Goal: Task Accomplishment & Management: Use online tool/utility

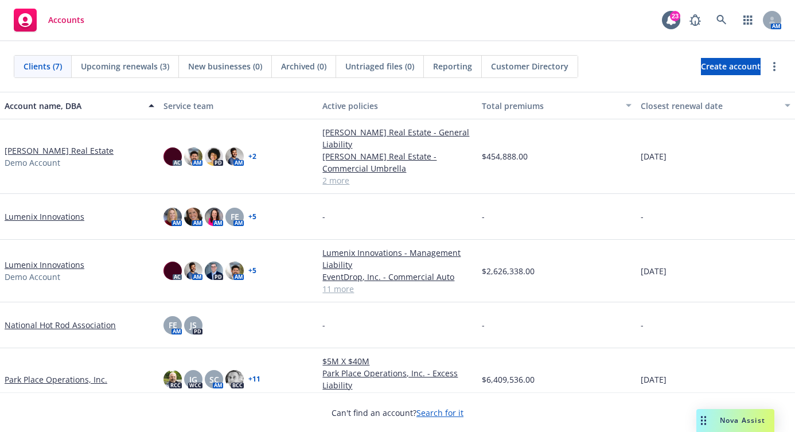
click at [709, 414] on div "Drag to move" at bounding box center [704, 420] width 14 height 23
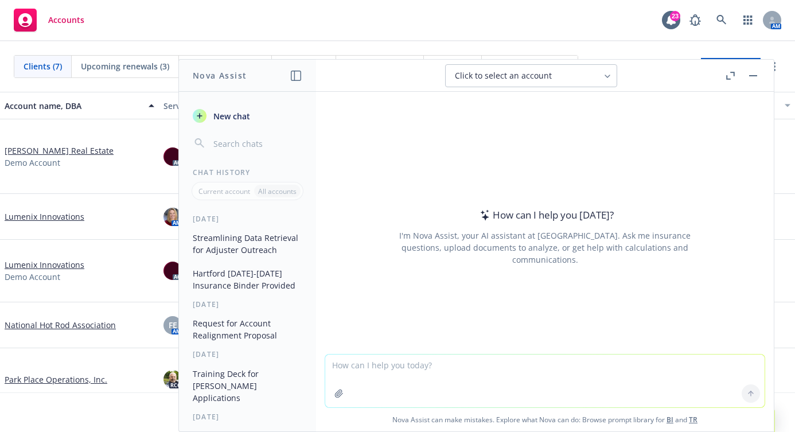
click at [502, 360] on textarea at bounding box center [545, 381] width 440 height 53
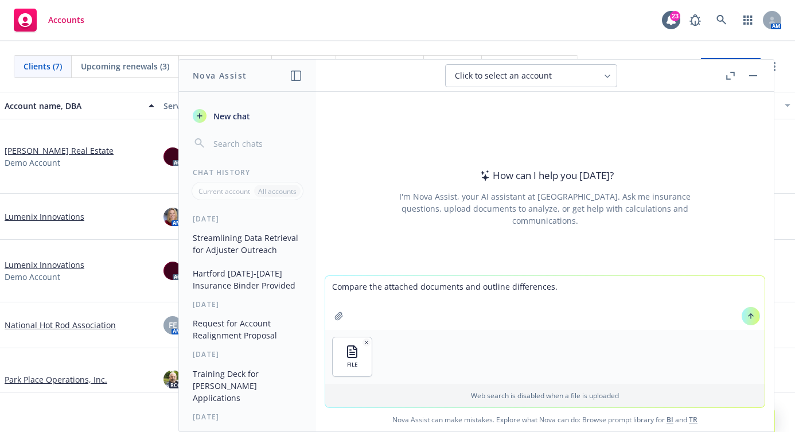
click at [412, 285] on textarea "Compare the attached documents and outline differences." at bounding box center [545, 303] width 440 height 54
type textarea "Compare the attached broker of record documents and outline differences."
click at [749, 319] on icon at bounding box center [751, 316] width 8 height 8
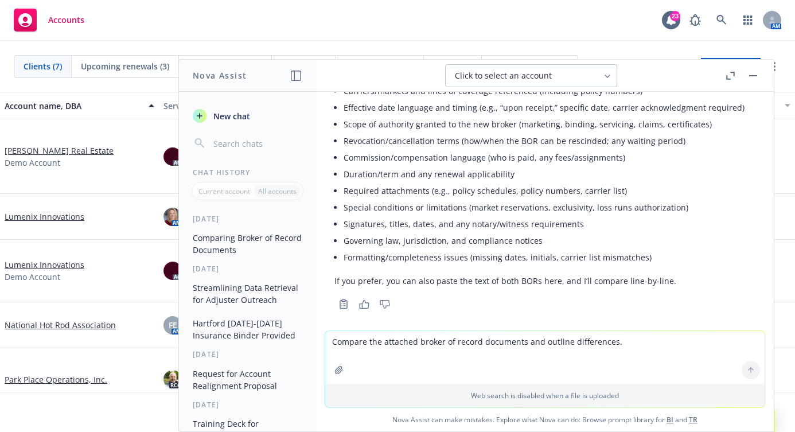
scroll to position [171, 0]
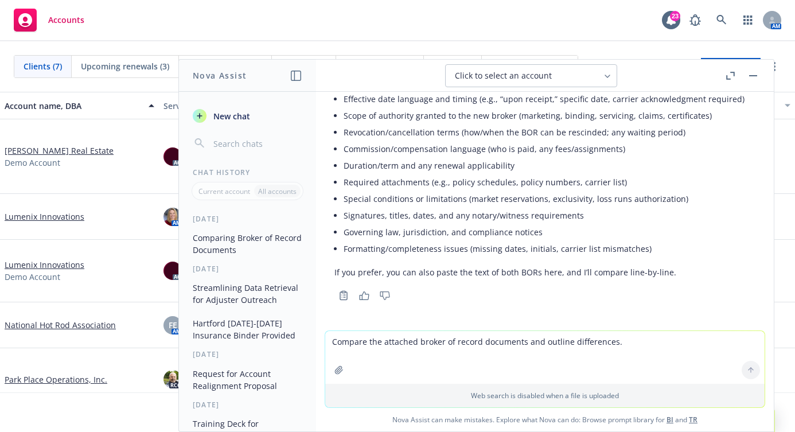
click at [492, 209] on li "Signatures, titles, dates, and any notary/witness requirements" at bounding box center [550, 215] width 412 height 17
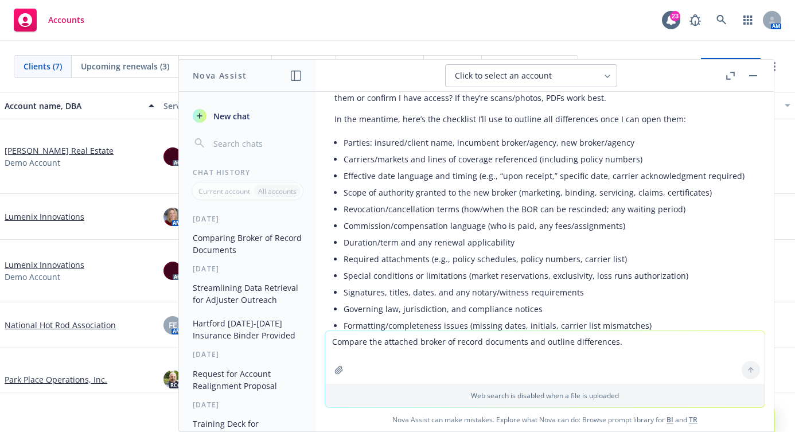
scroll to position [0, 0]
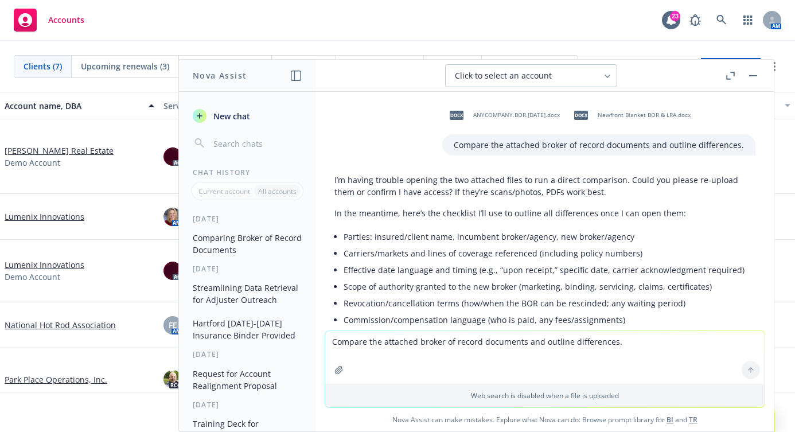
click at [652, 347] on textarea "Compare the attached broker of record documents and outline differences." at bounding box center [545, 357] width 440 height 53
type textarea "Try again."
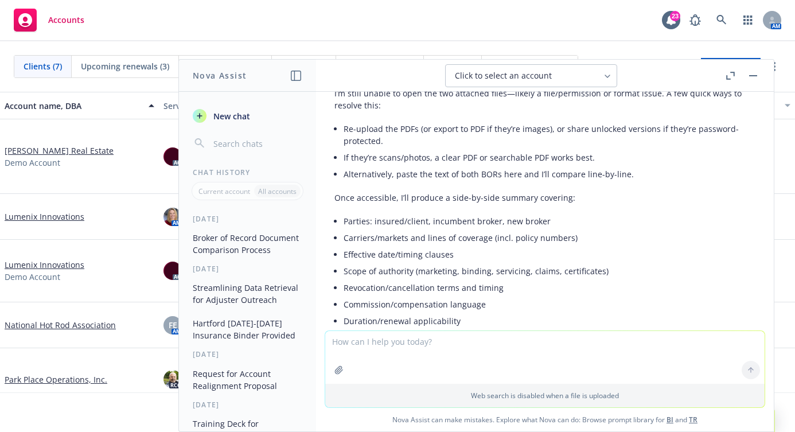
scroll to position [383, 0]
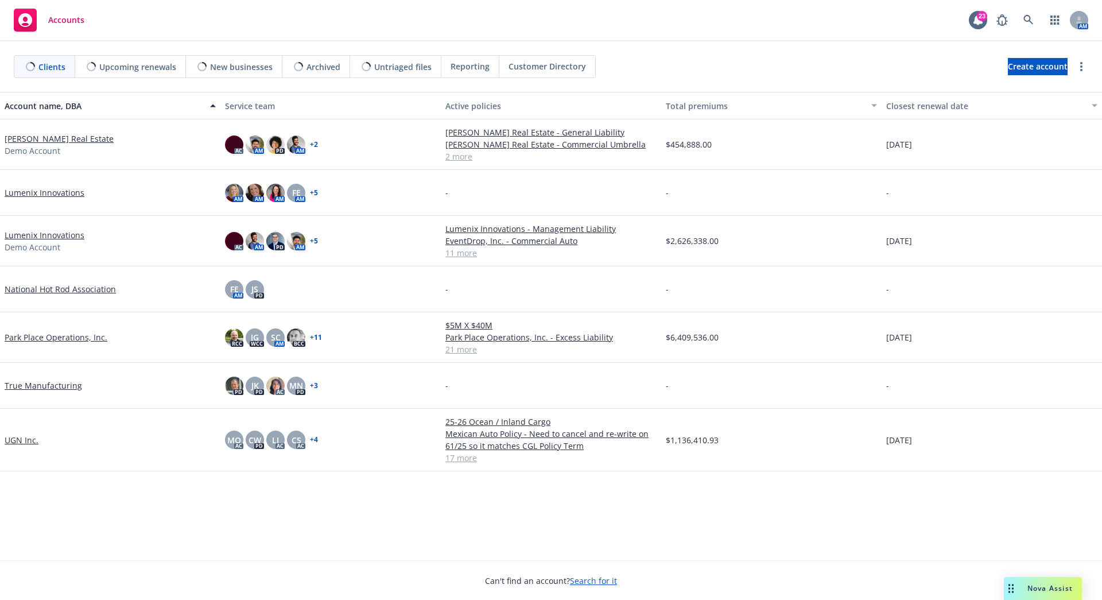
click at [1018, 589] on div "Nova Assist" at bounding box center [1050, 588] width 64 height 10
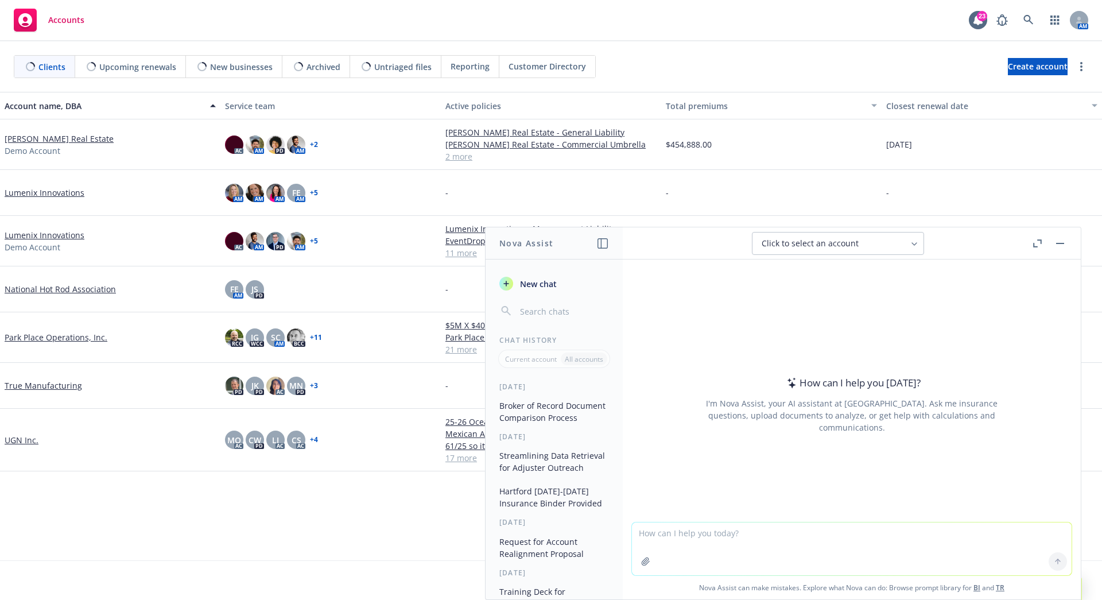
click at [982, 549] on textarea at bounding box center [852, 548] width 440 height 53
type textarea "The Jeff Pink Family Trust"
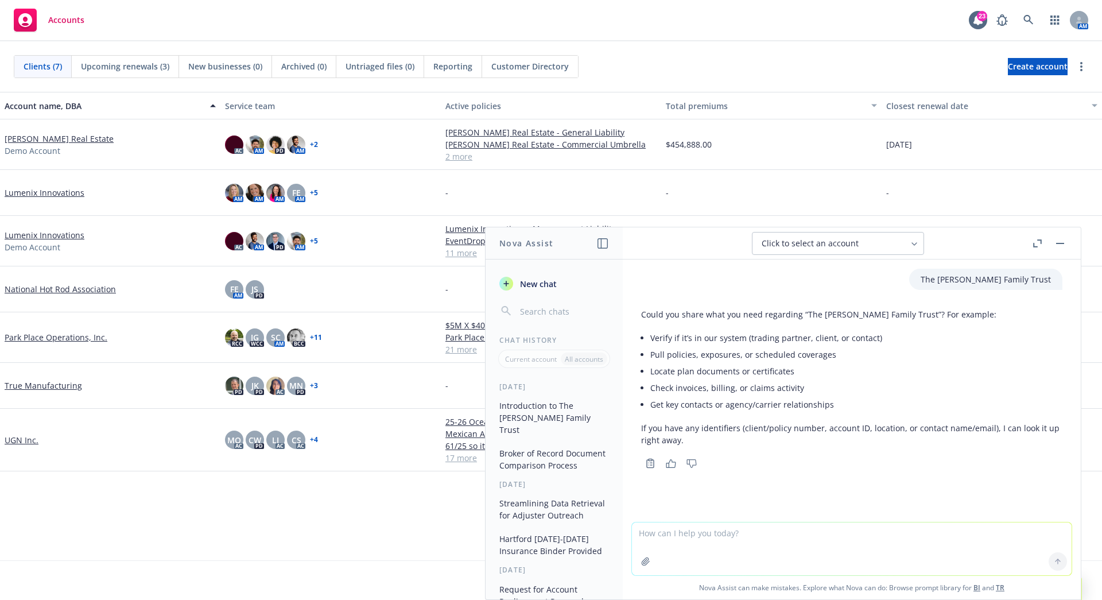
click at [901, 550] on textarea at bounding box center [852, 548] width 440 height 53
type textarea "Is it a newfront client?"
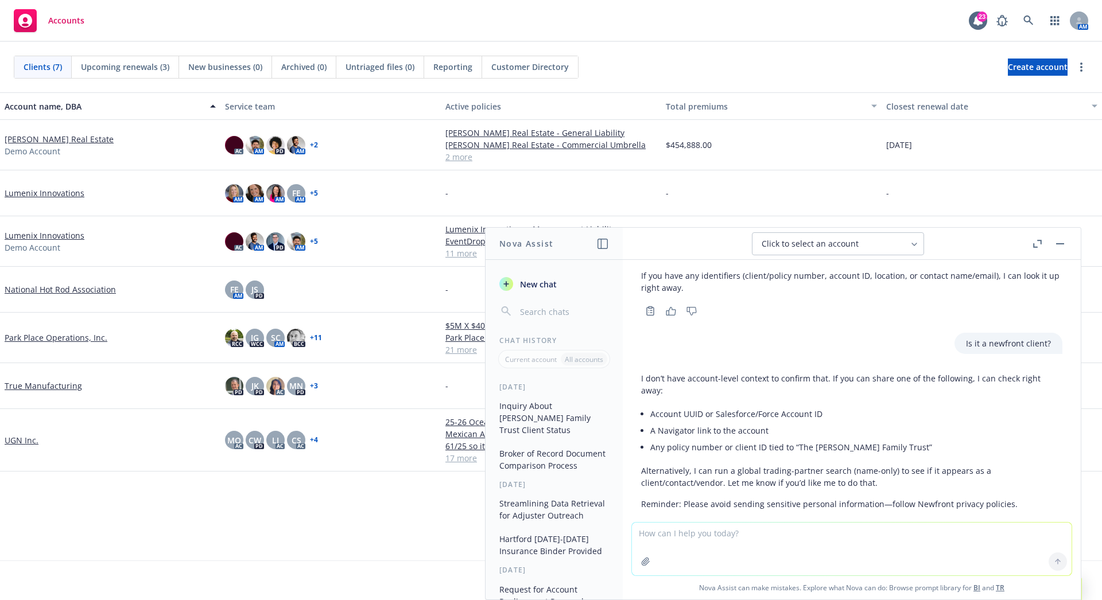
scroll to position [135, 0]
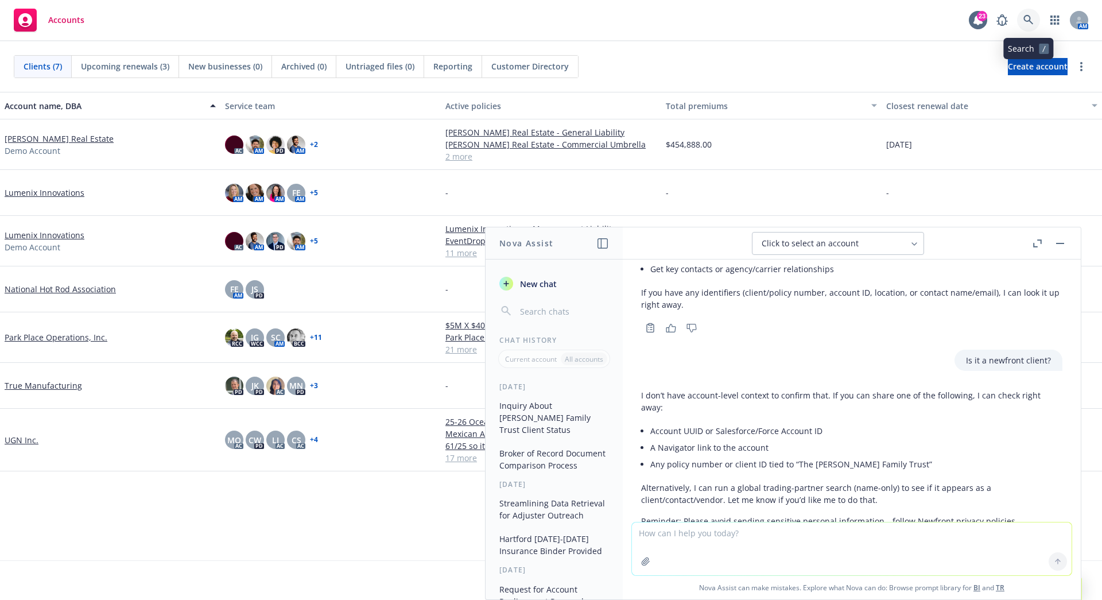
click at [1020, 18] on link at bounding box center [1028, 20] width 23 height 23
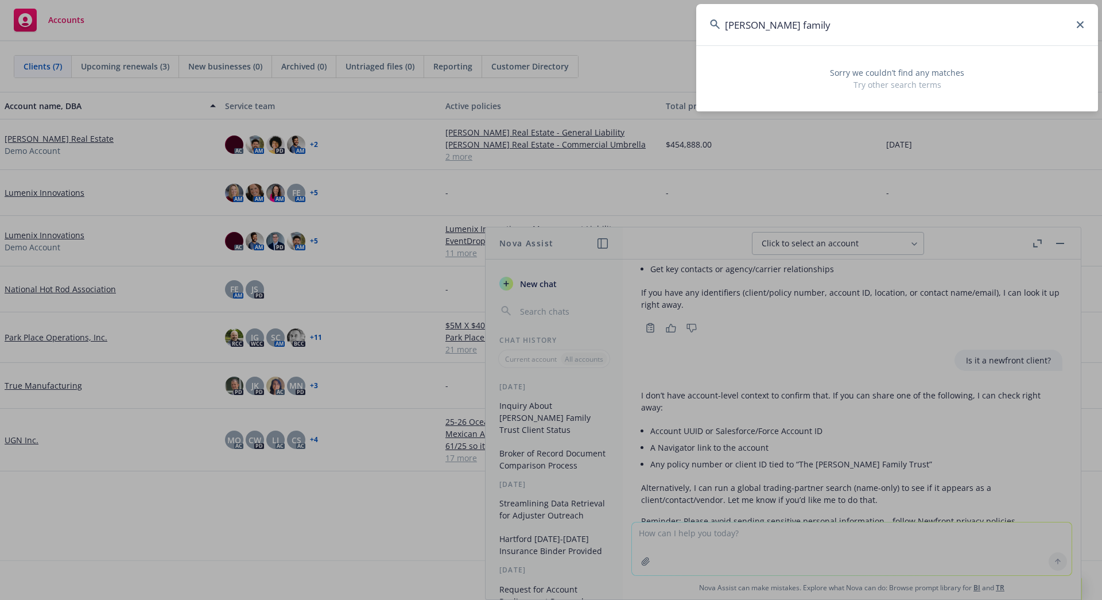
type input "jeff pink family"
click at [1079, 29] on input "jeff pink family" at bounding box center [897, 24] width 402 height 41
drag, startPoint x: 1000, startPoint y: 30, endPoint x: 576, endPoint y: 22, distance: 424.2
click at [576, 22] on div "jeff pink family Sorry we couldn’t find any matches Try other search terms" at bounding box center [551, 300] width 1102 height 600
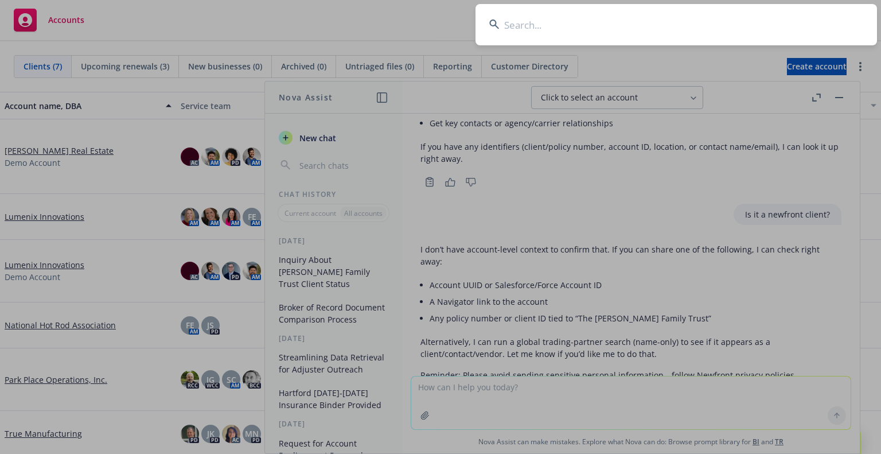
click at [659, 40] on input at bounding box center [677, 24] width 402 height 41
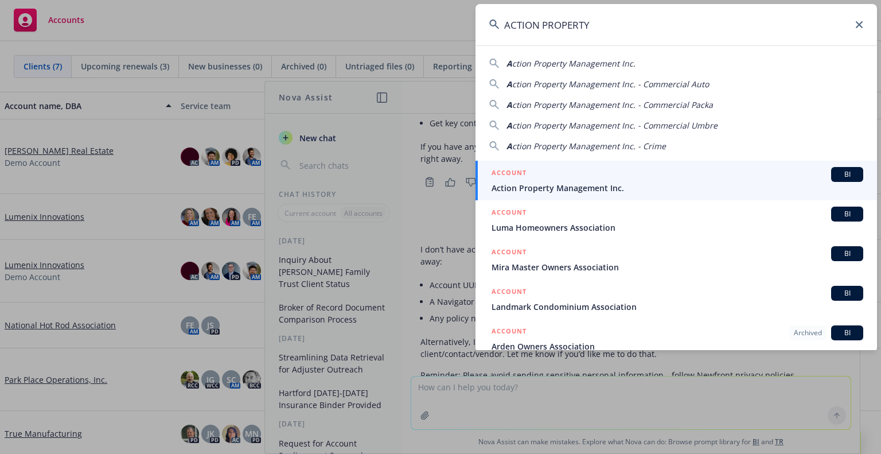
type input "ACTION PROPERTY"
click at [640, 189] on span "Action Property Management Inc." at bounding box center [678, 188] width 372 height 12
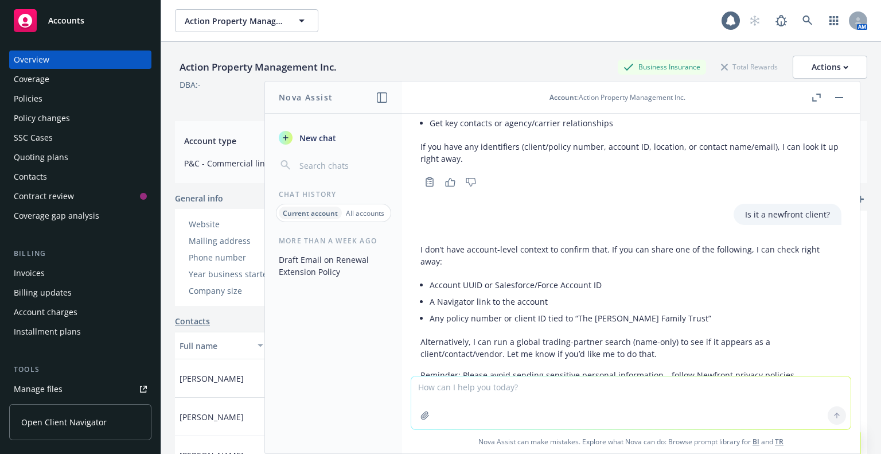
click at [838, 98] on button "button" at bounding box center [840, 98] width 14 height 14
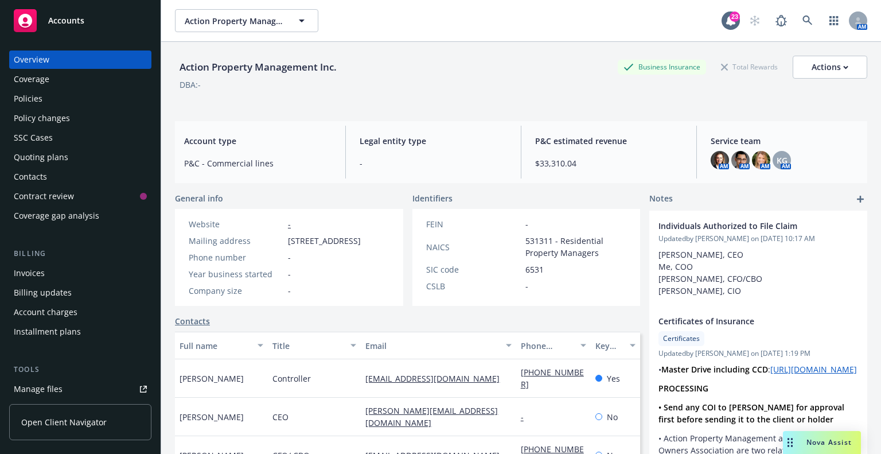
click at [425, 71] on div "Action Property Management Inc. Business Insurance Total Rewards Actions" at bounding box center [521, 67] width 693 height 23
click at [26, 104] on div "Policies" at bounding box center [28, 99] width 29 height 18
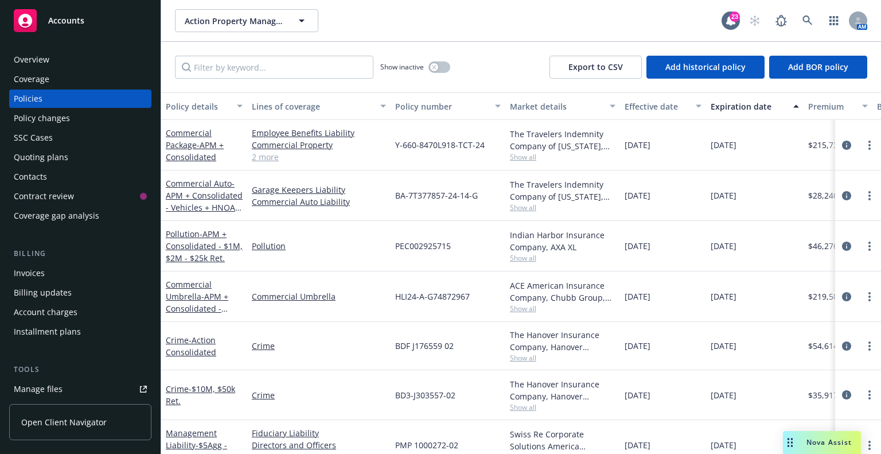
click at [46, 119] on div "Policy changes" at bounding box center [42, 118] width 56 height 18
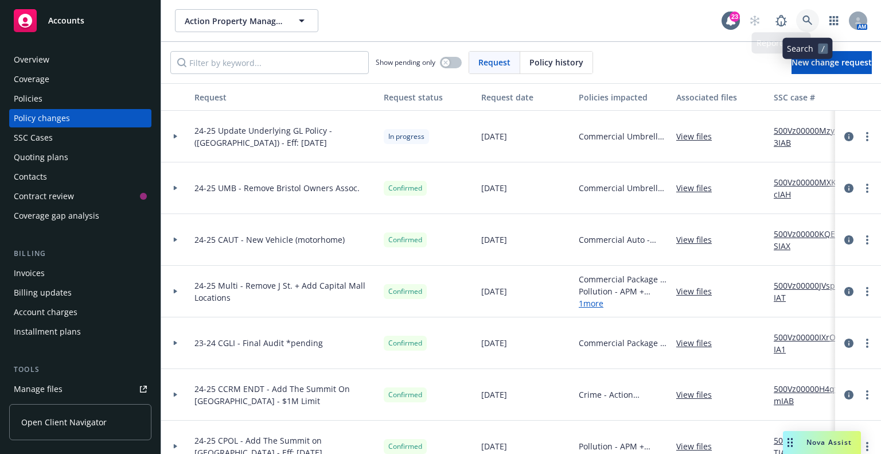
click at [810, 19] on icon at bounding box center [808, 20] width 10 height 10
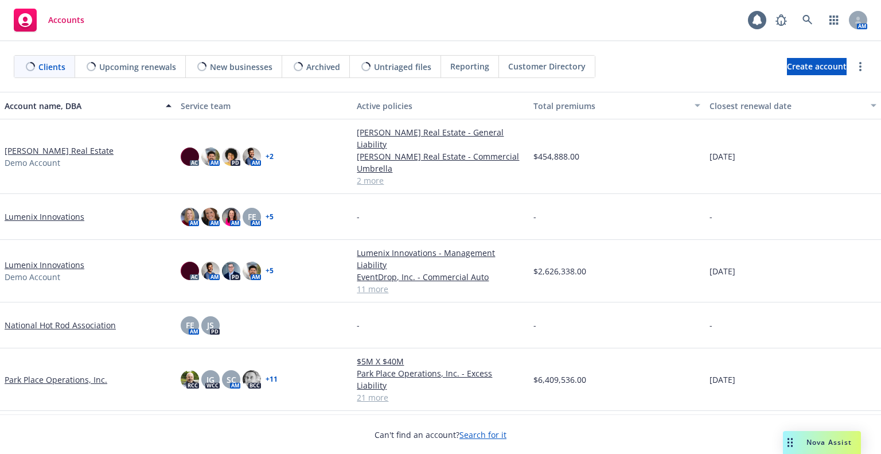
click at [797, 437] on div "Drag to move" at bounding box center [790, 442] width 14 height 23
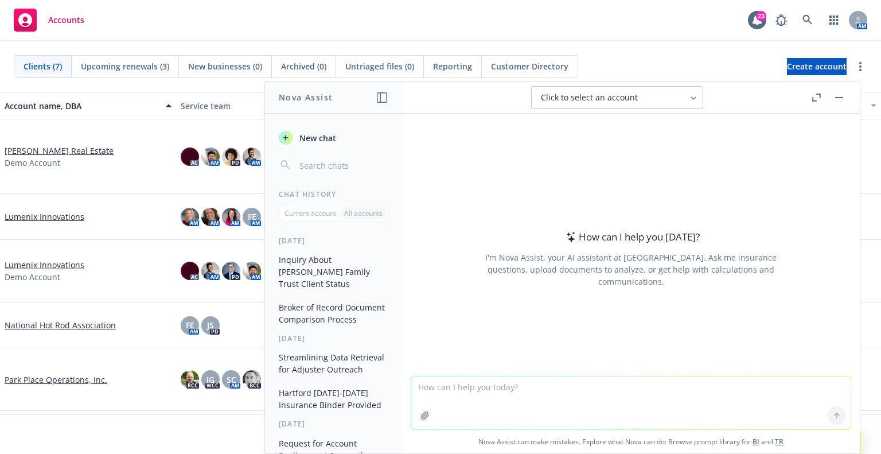
click at [679, 387] on textarea at bounding box center [631, 402] width 440 height 53
type textarea "What is the legal name of Newfront?"
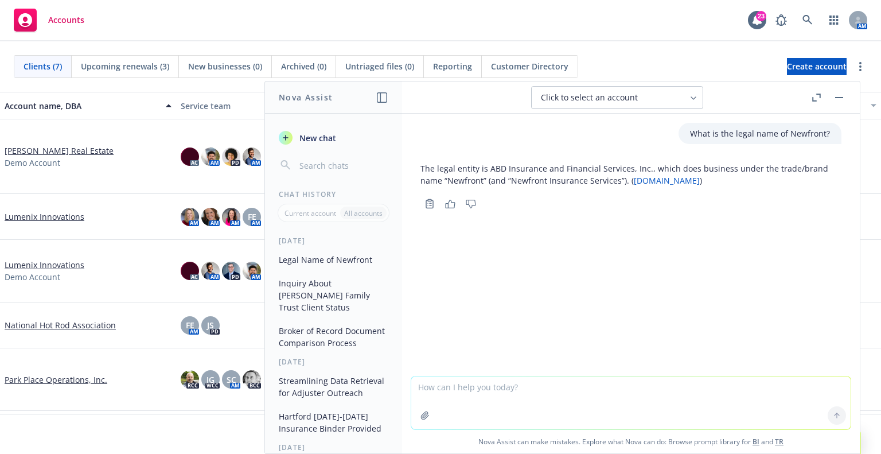
click at [569, 391] on textarea at bounding box center [631, 402] width 440 height 53
click at [488, 110] on header "Click to select an account" at bounding box center [631, 97] width 458 height 32
drag, startPoint x: 597, startPoint y: 259, endPoint x: 608, endPoint y: 277, distance: 20.9
click at [599, 259] on div "What is the legal name of Newfront? The legal entity is ABD Insurance and Finan…" at bounding box center [631, 245] width 458 height 262
click at [529, 395] on textarea at bounding box center [631, 402] width 440 height 53
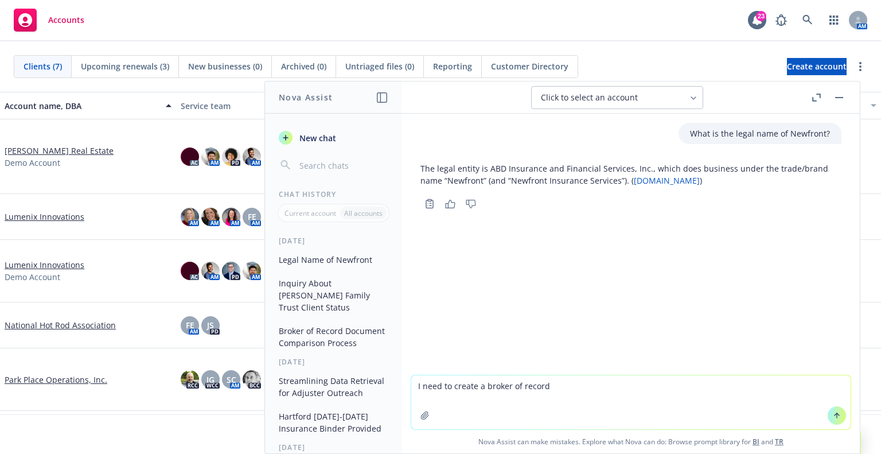
click at [590, 399] on textarea "I need to create a broker of record" at bounding box center [631, 402] width 440 height 54
click at [739, 383] on textarea "I need to create a broker of record letter using the attached template. Please …" at bounding box center [631, 402] width 440 height 54
click at [739, 386] on textarea "I need to create a broker of record letter using the attached template. Please …" at bounding box center [631, 402] width 440 height 54
type textarea "I need to create a broker of record letter using the attached template. Please …"
click at [463, 19] on div "Accounts 23 AM" at bounding box center [440, 20] width 881 height 41
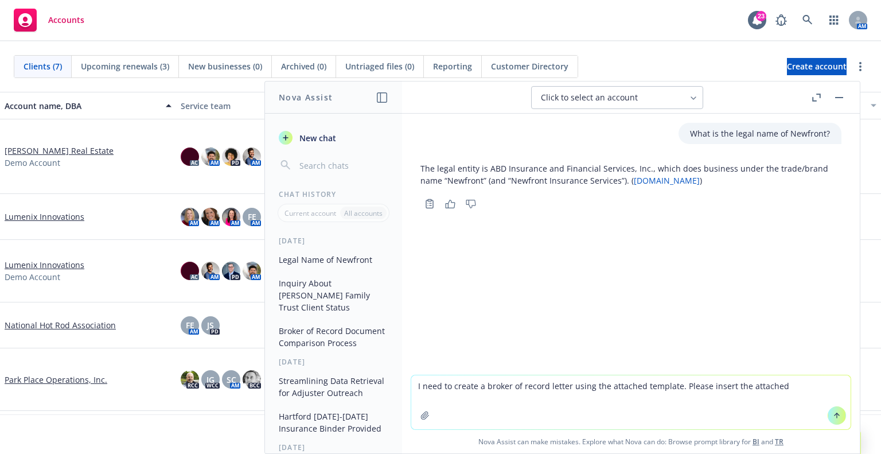
click at [526, 350] on div "What is the legal name of Newfront? The legal entity is ABD Insurance and Finan…" at bounding box center [631, 244] width 458 height 261
click at [577, 415] on textarea "I need to create a broker of record letter using the attached template. Please …" at bounding box center [631, 402] width 440 height 54
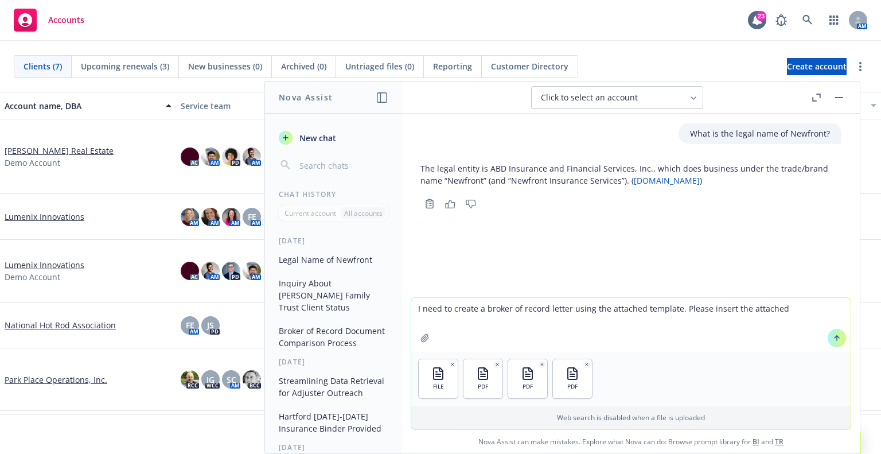
click at [837, 338] on button at bounding box center [837, 338] width 18 height 18
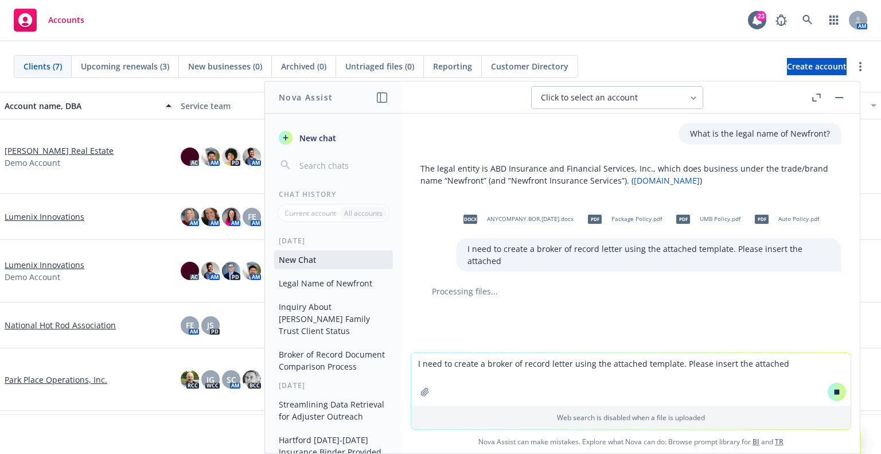
click at [635, 372] on textarea "I need to create a broker of record letter using the attached template. Please …" at bounding box center [631, 379] width 440 height 53
click at [836, 393] on icon at bounding box center [837, 392] width 8 height 8
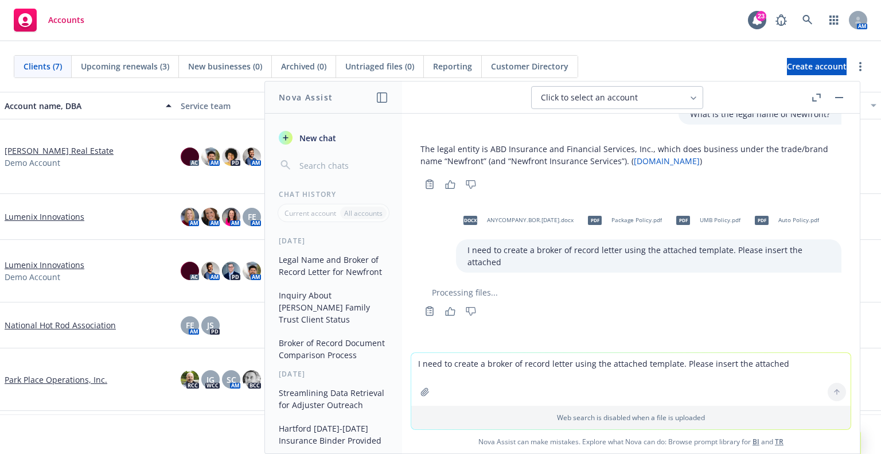
click at [766, 375] on textarea "I need to create a broker of record letter using the attached template. Please …" at bounding box center [631, 379] width 440 height 53
type textarea "Please insert the policy #s from the 3 attached policies into the ANYCOMPANY.BO…"
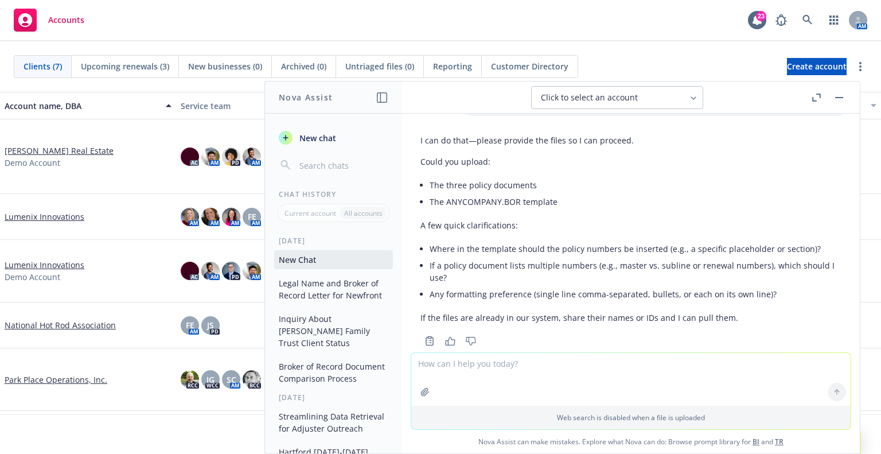
scroll to position [269, 0]
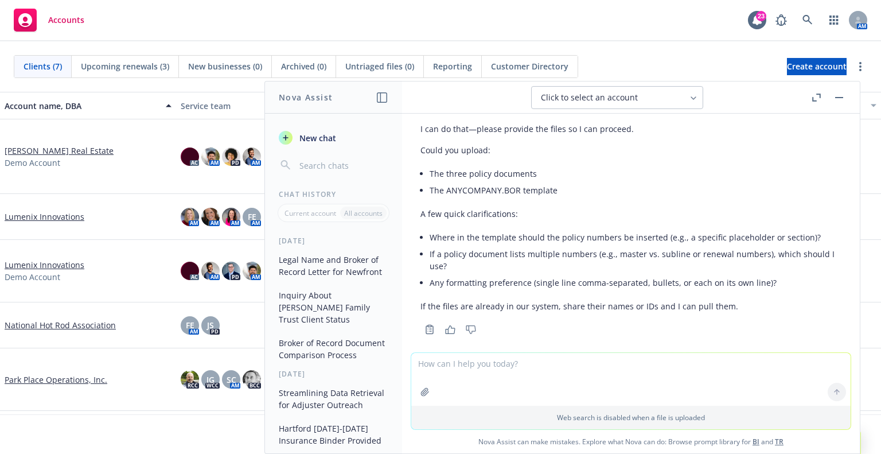
click at [579, 208] on p "A few quick clarifications:" at bounding box center [631, 214] width 421 height 12
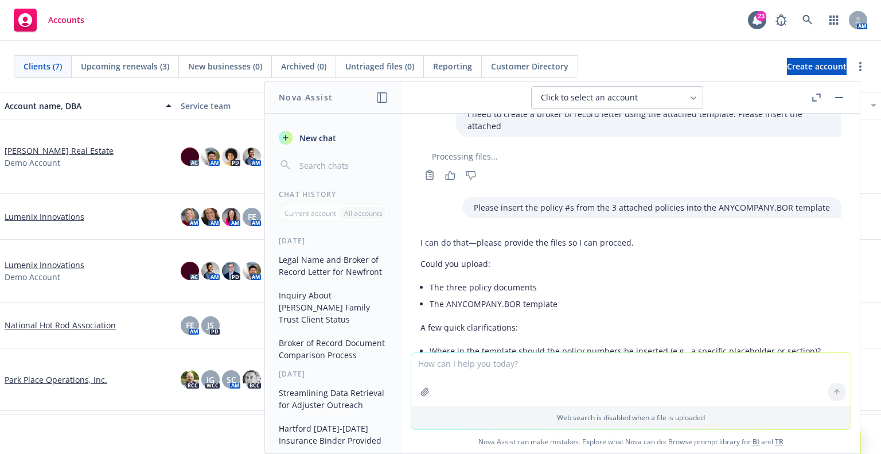
scroll to position [212, 0]
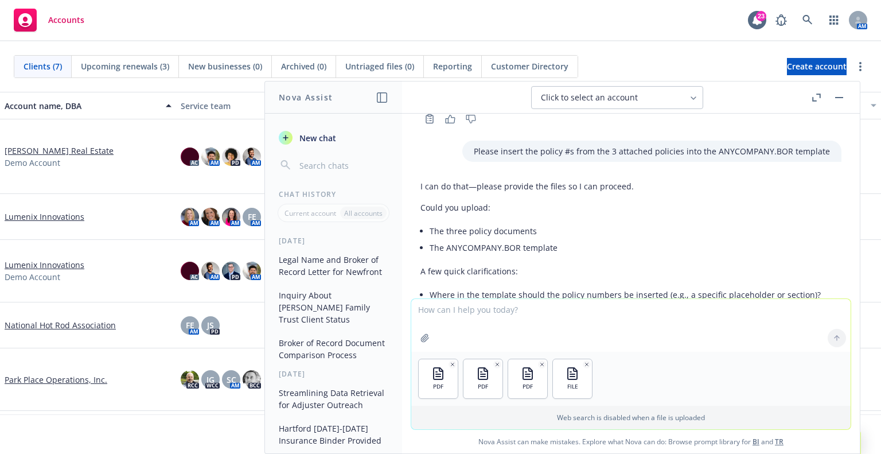
click at [708, 328] on textarea at bounding box center [631, 325] width 440 height 53
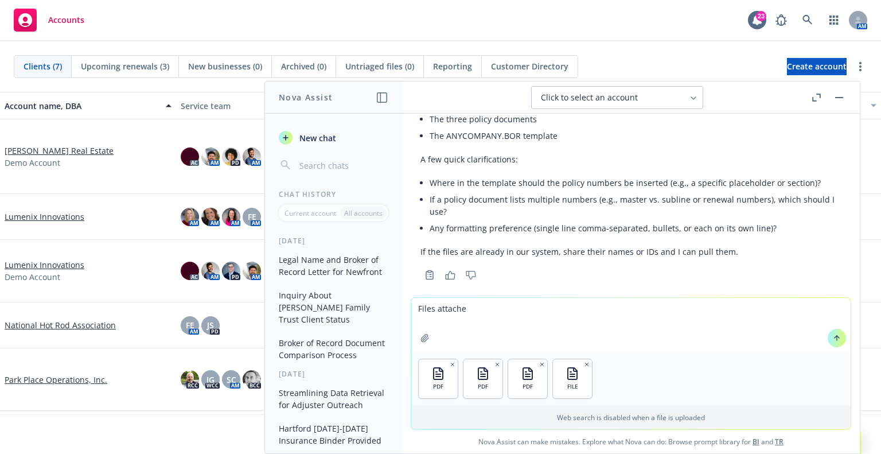
type textarea "Files attached"
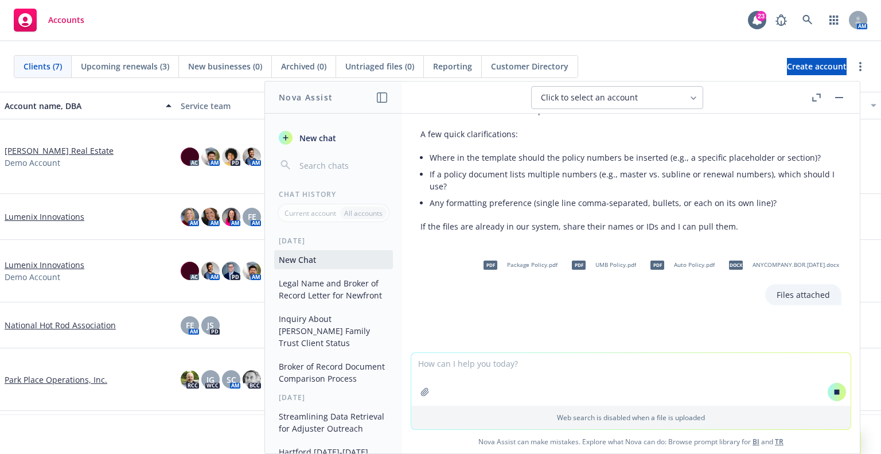
scroll to position [314, 0]
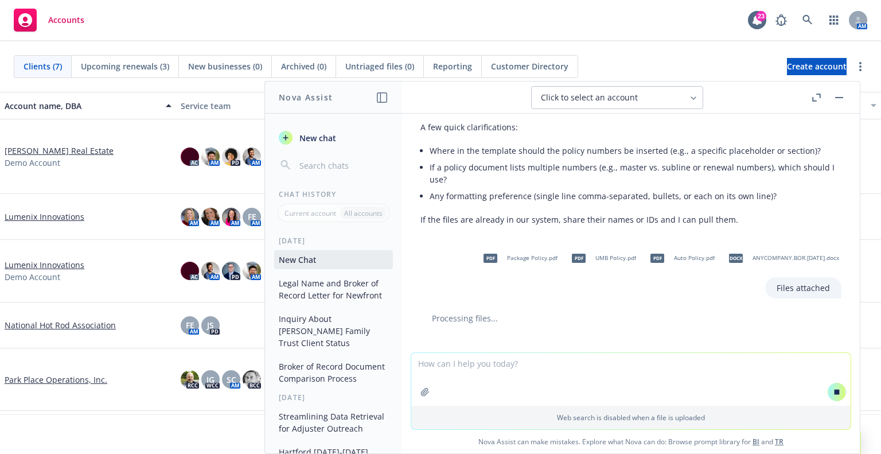
click at [662, 215] on div "I can do that—please provide the files so I can proceed. Could you upload: The …" at bounding box center [631, 131] width 421 height 199
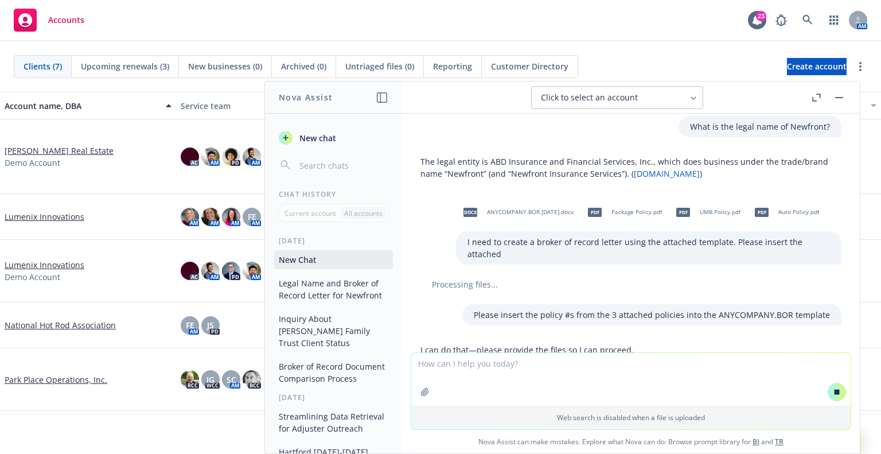
scroll to position [0, 0]
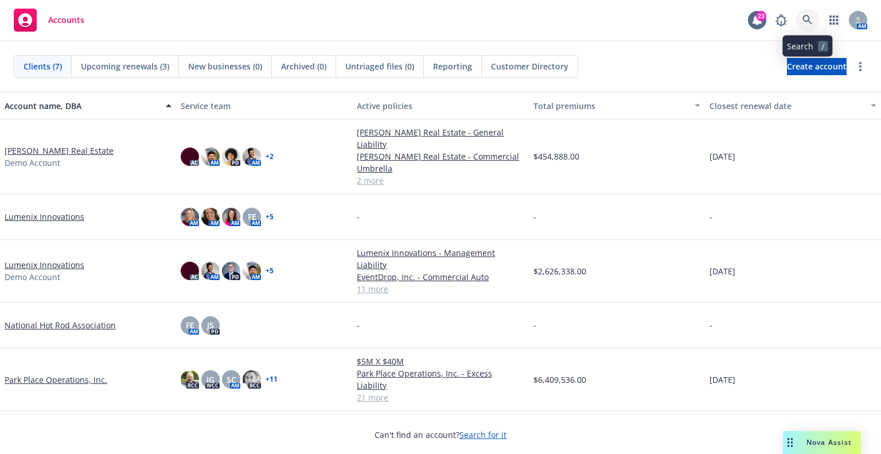
click at [806, 23] on icon at bounding box center [808, 20] width 10 height 10
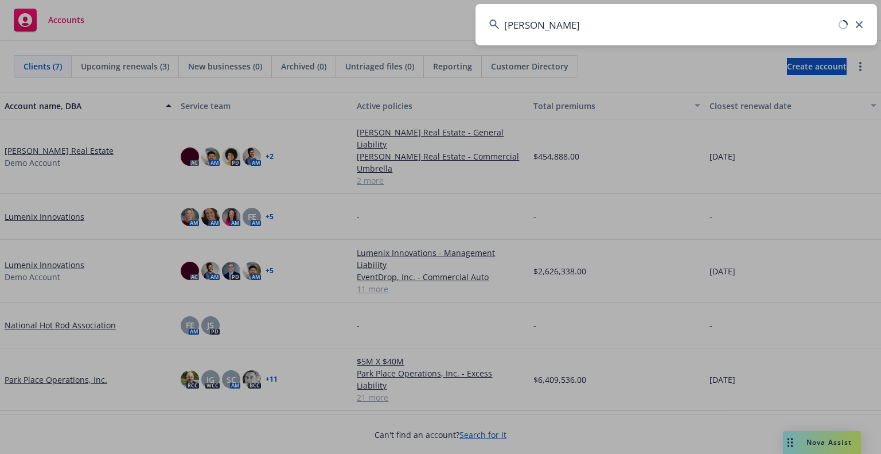
type input "wilson hr"
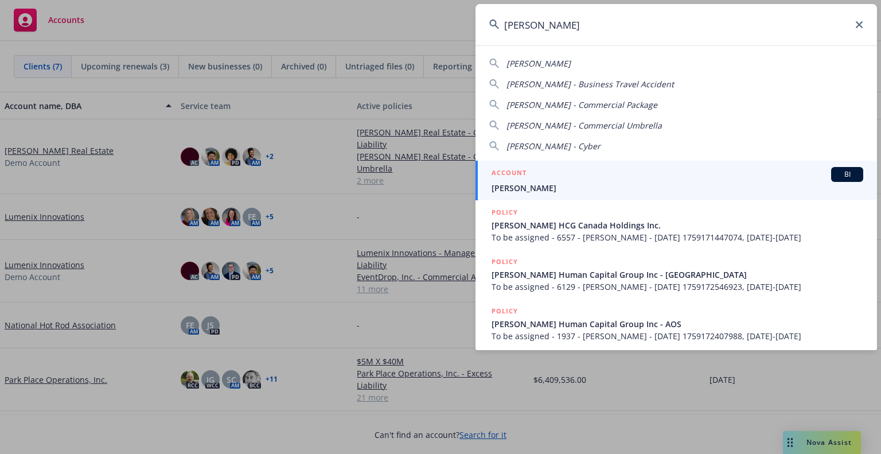
click at [727, 182] on span "Wilson HR" at bounding box center [678, 188] width 372 height 12
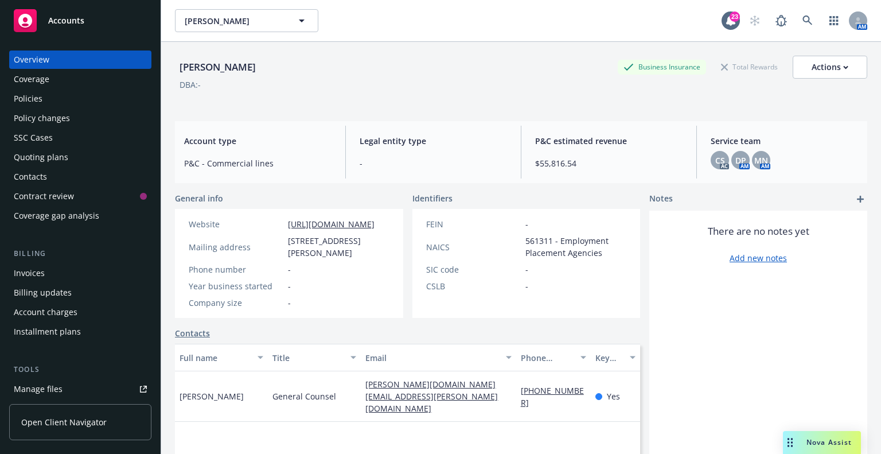
click at [62, 102] on div "Policies" at bounding box center [80, 99] width 133 height 18
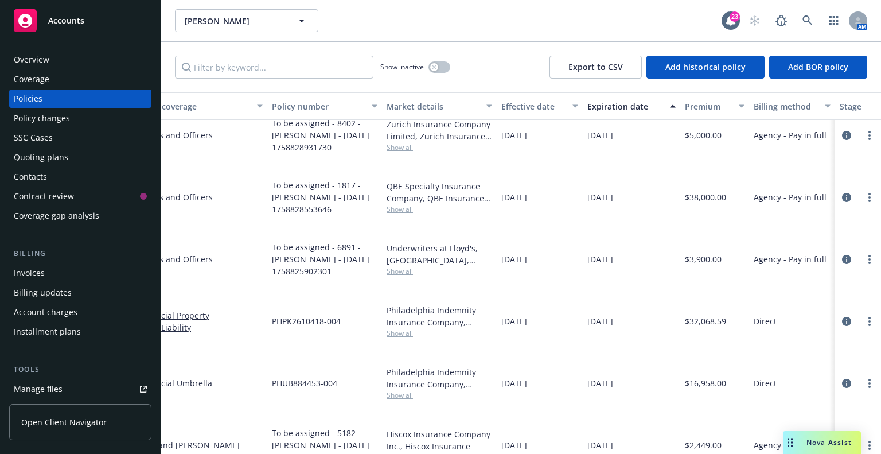
scroll to position [445, 138]
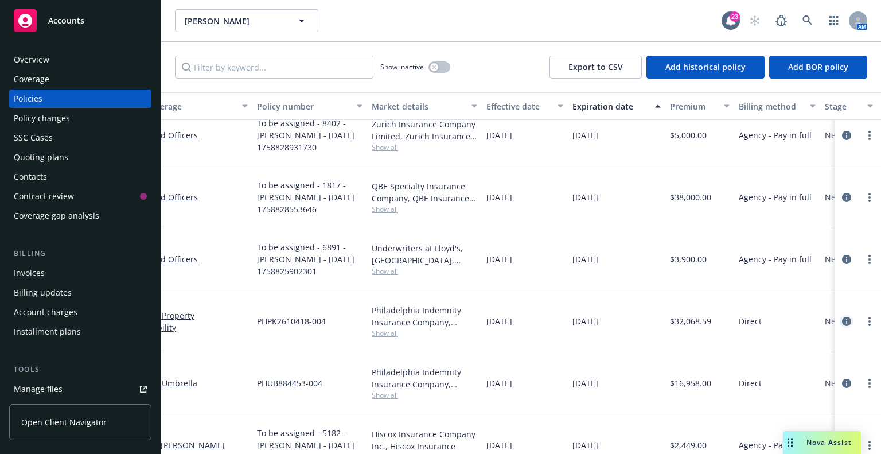
click at [842, 317] on icon "circleInformation" at bounding box center [846, 321] width 9 height 9
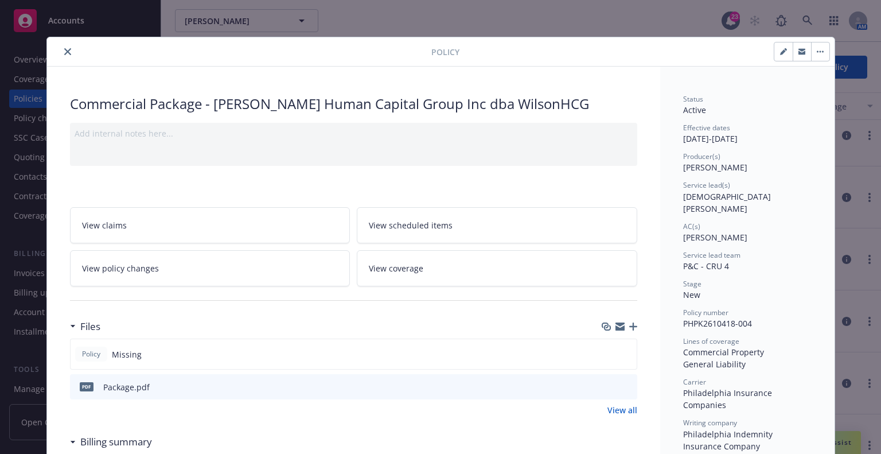
click at [58, 45] on div at bounding box center [242, 52] width 380 height 14
click at [64, 51] on icon "close" at bounding box center [67, 51] width 7 height 7
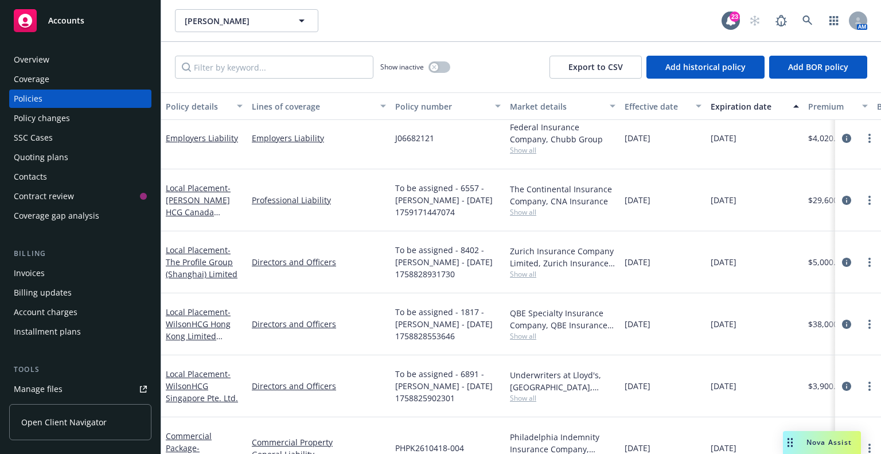
scroll to position [330, 0]
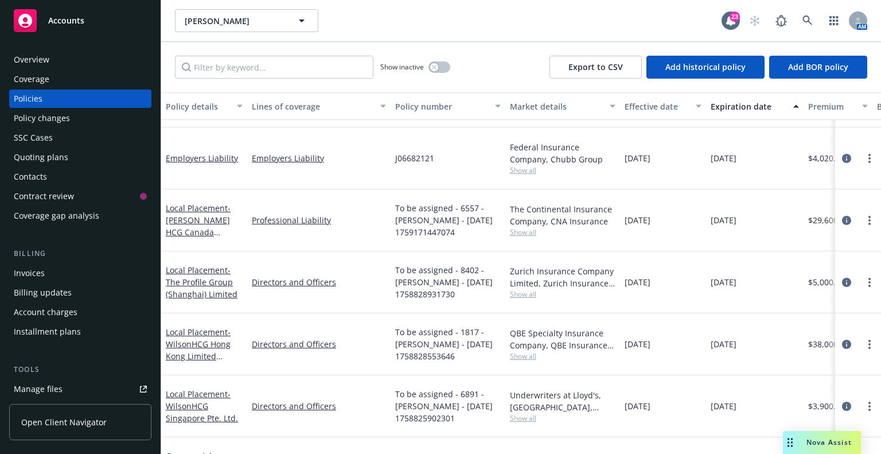
click at [445, 264] on span "To be assigned - 8402 - Wilson HR - 09/25/2025 1758828931730" at bounding box center [448, 282] width 106 height 36
click at [842, 278] on icon "circleInformation" at bounding box center [846, 282] width 9 height 9
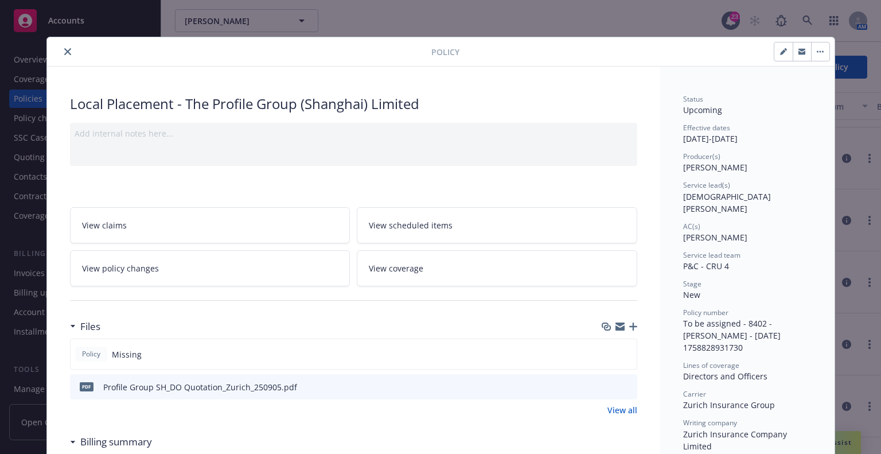
click at [64, 52] on icon "close" at bounding box center [67, 51] width 7 height 7
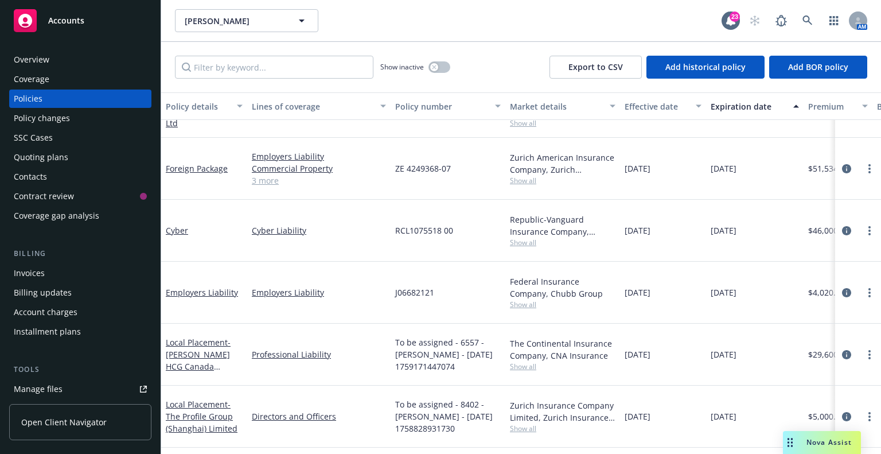
scroll to position [215, 0]
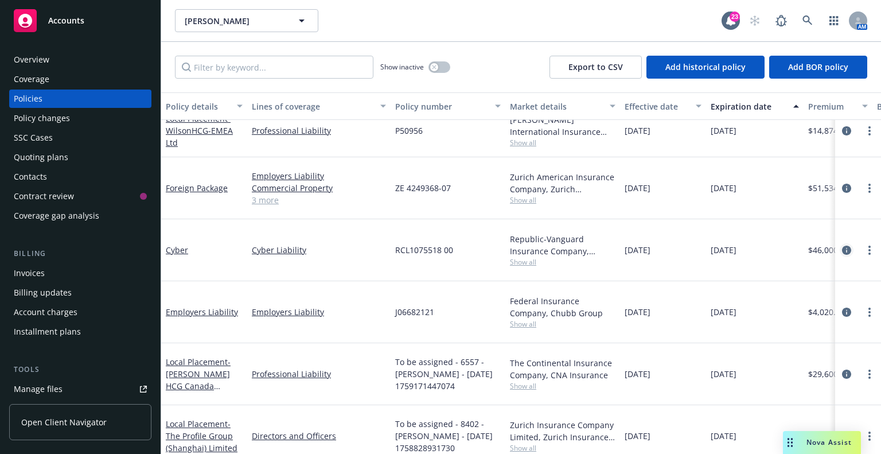
click at [842, 246] on icon "circleInformation" at bounding box center [846, 250] width 9 height 9
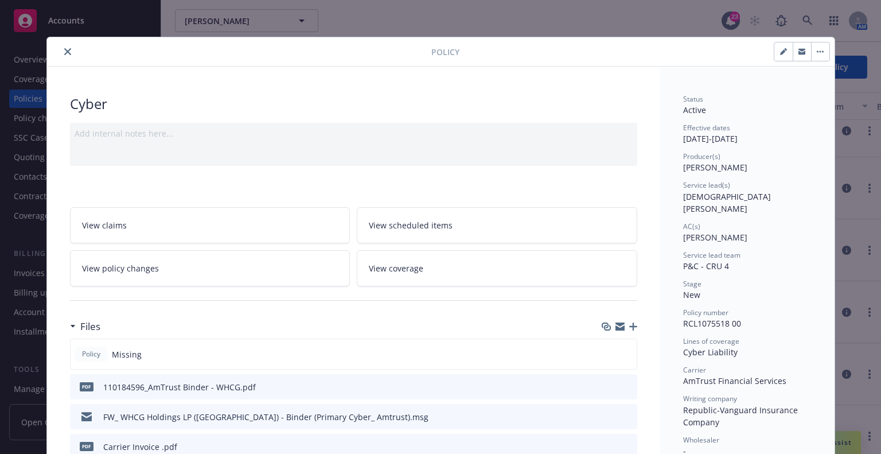
click at [61, 47] on button "close" at bounding box center [68, 52] width 14 height 14
